Goal: Task Accomplishment & Management: Manage account settings

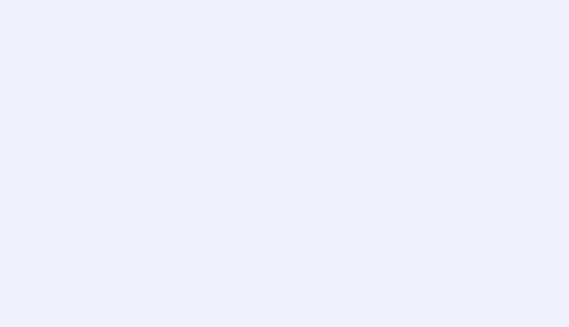
click at [28, 51] on div at bounding box center [284, 163] width 569 height 327
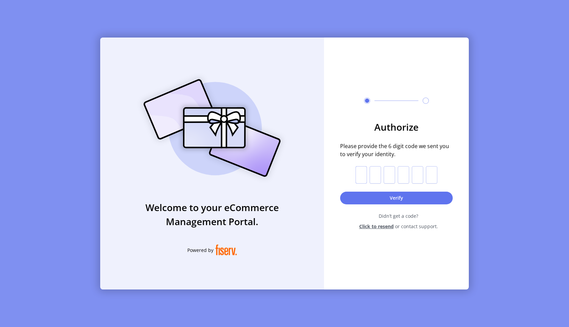
drag, startPoint x: 358, startPoint y: 175, endPoint x: 362, endPoint y: 183, distance: 9.3
click at [358, 175] on input "text" at bounding box center [361, 174] width 11 height 17
paste input "*"
type input "*"
click at [411, 198] on button "Verify" at bounding box center [396, 198] width 113 height 13
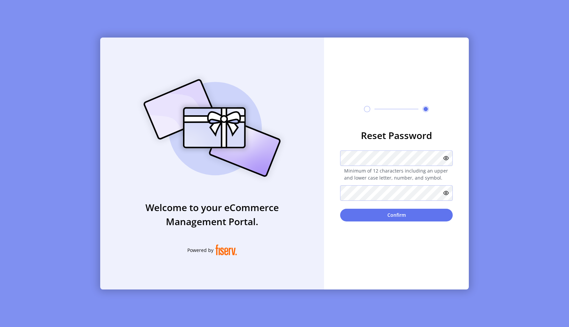
drag, startPoint x: 492, startPoint y: 129, endPoint x: 465, endPoint y: 151, distance: 35.3
click at [492, 129] on div "Welcome to your eCommerce Management Portal. Powered by Reset Password Minimum …" at bounding box center [284, 163] width 569 height 327
drag, startPoint x: 387, startPoint y: 213, endPoint x: 394, endPoint y: 209, distance: 7.9
click at [388, 213] on button "Confirm" at bounding box center [396, 215] width 113 height 13
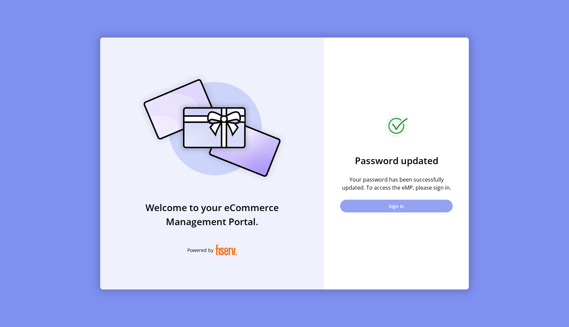
click at [401, 205] on button "Sign In" at bounding box center [396, 206] width 113 height 13
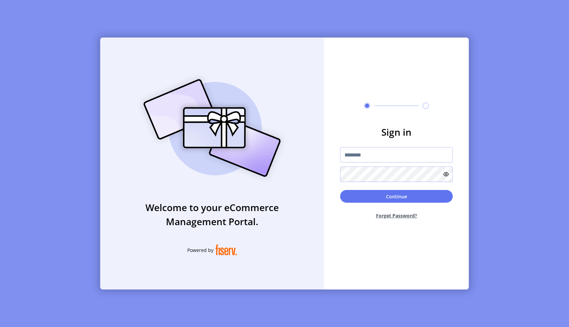
click at [489, 22] on div "Welcome to your eCommerce Management Portal. Powered by Sign in Continue Forget…" at bounding box center [284, 163] width 569 height 327
type input "********"
click at [404, 204] on div "Continue Forget Password?" at bounding box center [396, 207] width 113 height 35
click at [401, 195] on button "Continue" at bounding box center [396, 196] width 113 height 13
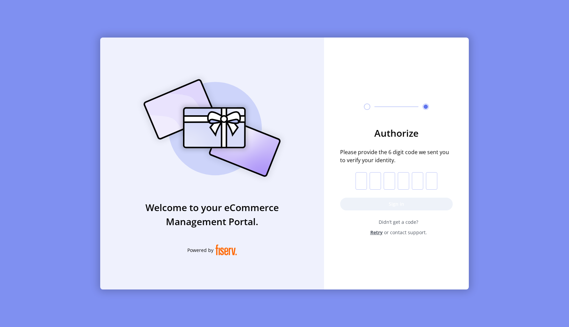
click at [359, 178] on input "text" at bounding box center [361, 180] width 11 height 17
paste input "*"
type input "*"
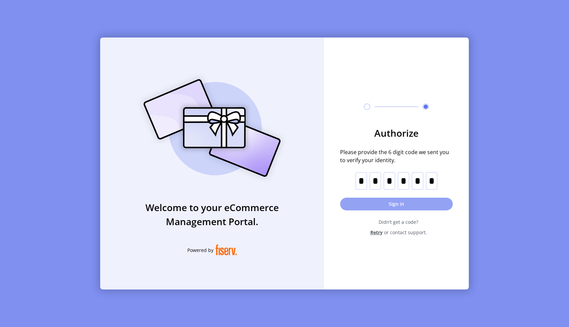
click at [390, 202] on button "Sign in" at bounding box center [396, 204] width 113 height 13
